Goal: Task Accomplishment & Management: Manage account settings

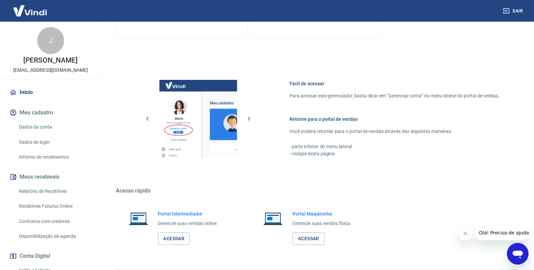
scroll to position [256, 0]
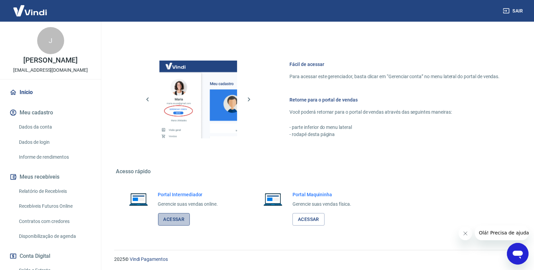
click at [166, 221] on link "Acessar" at bounding box center [174, 219] width 32 height 13
